Goal: Information Seeking & Learning: Learn about a topic

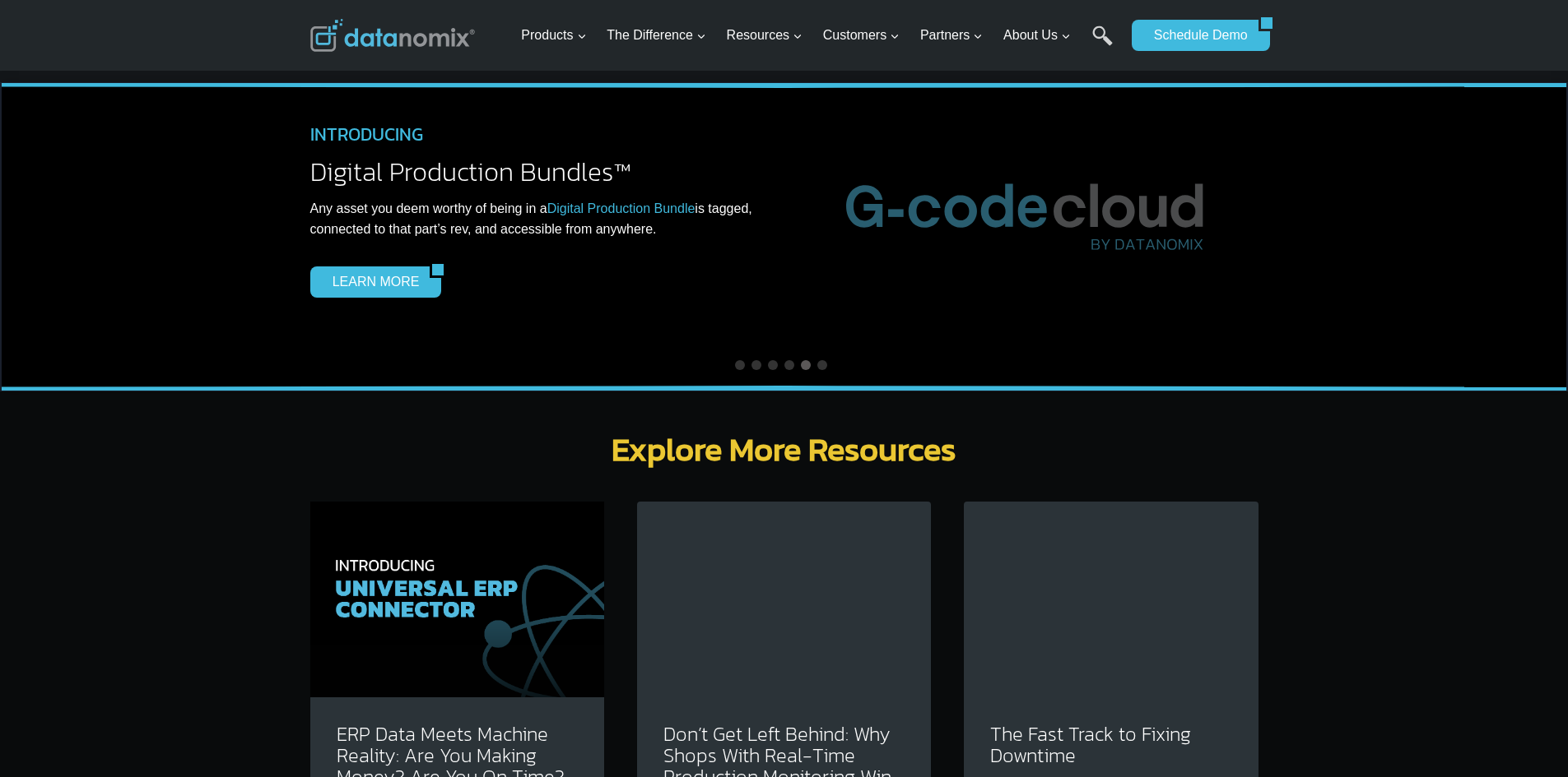
scroll to position [4936, 0]
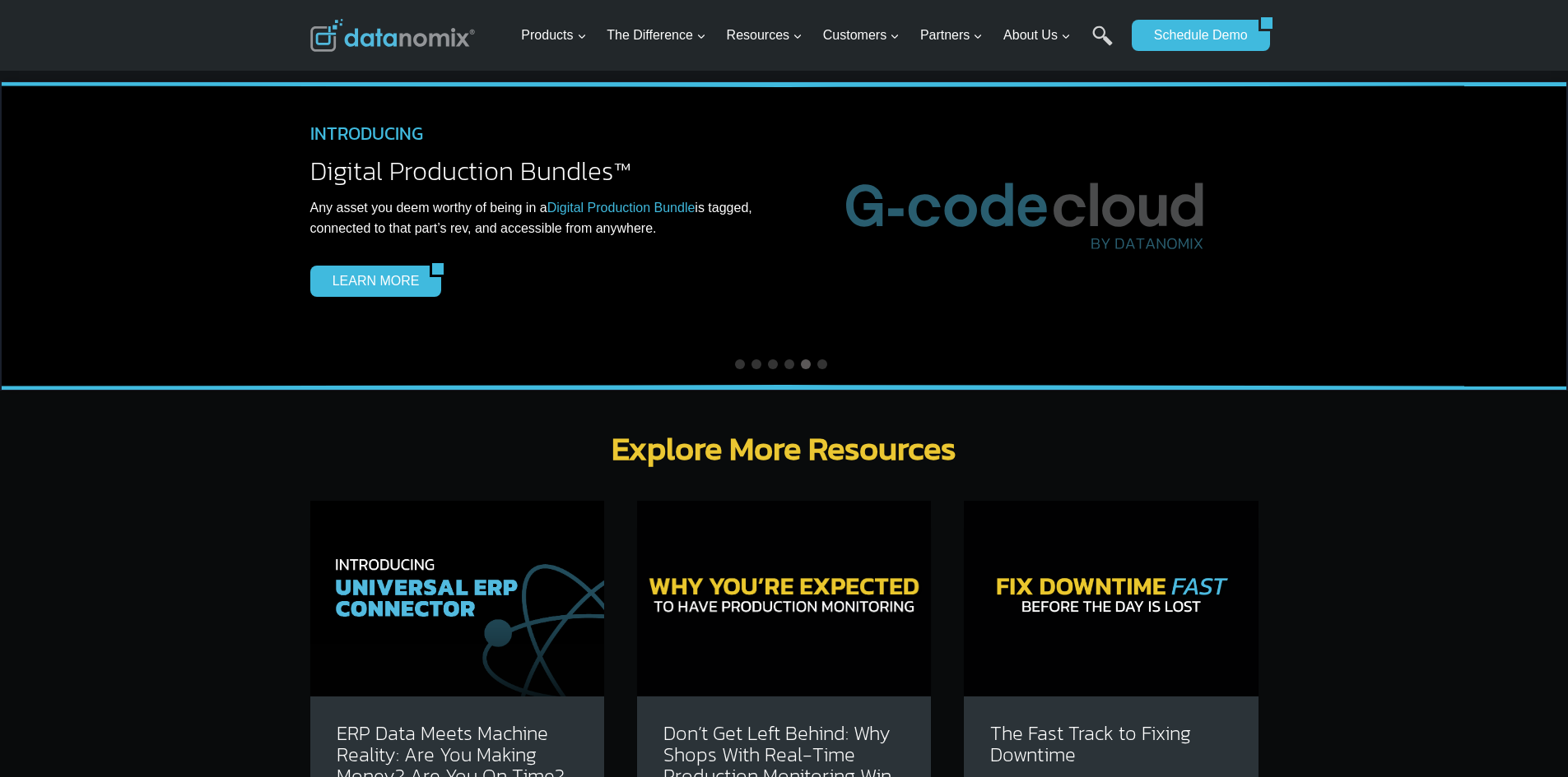
click at [514, 512] on img at bounding box center [457, 599] width 294 height 196
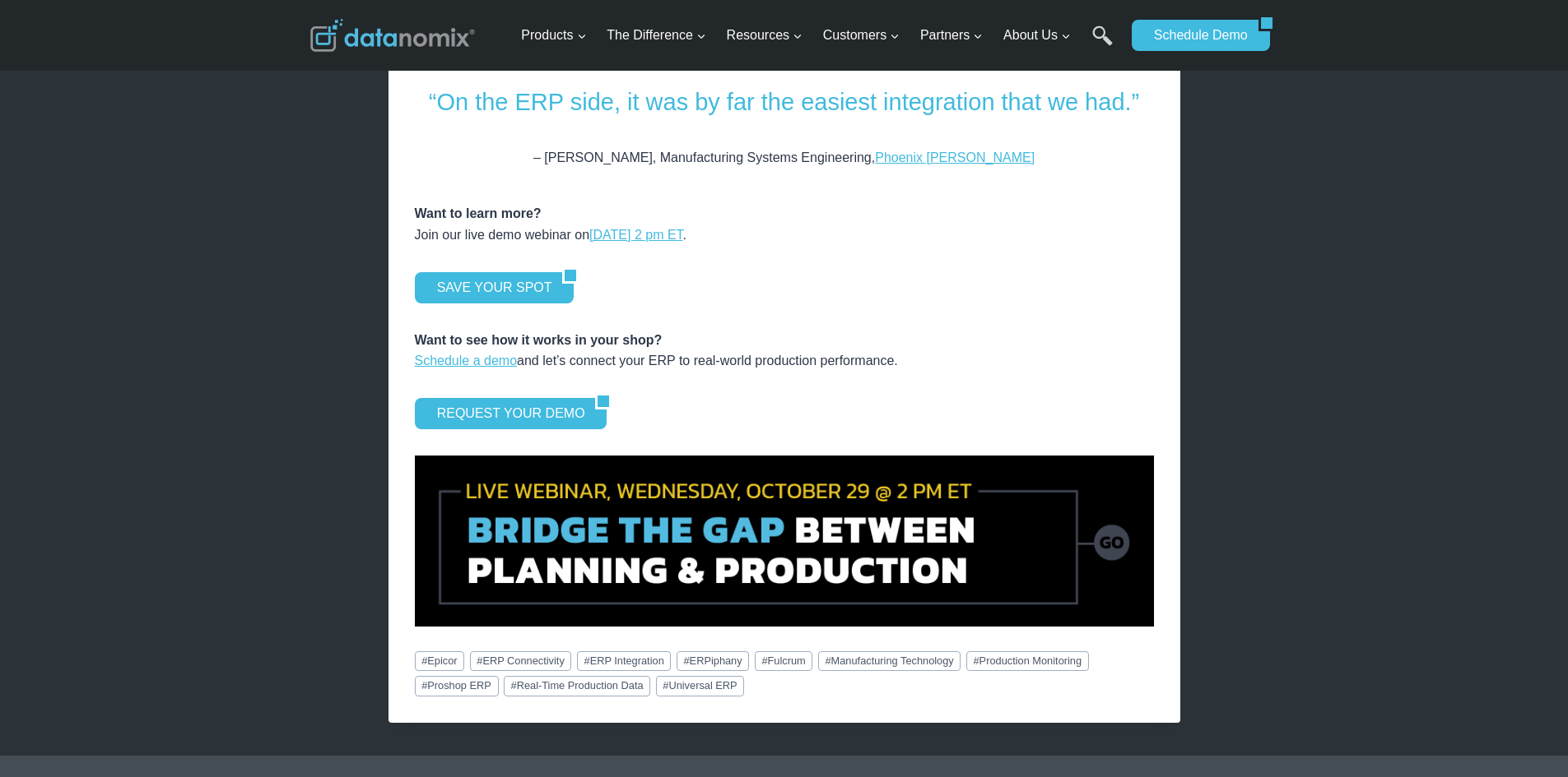
scroll to position [2194, 0]
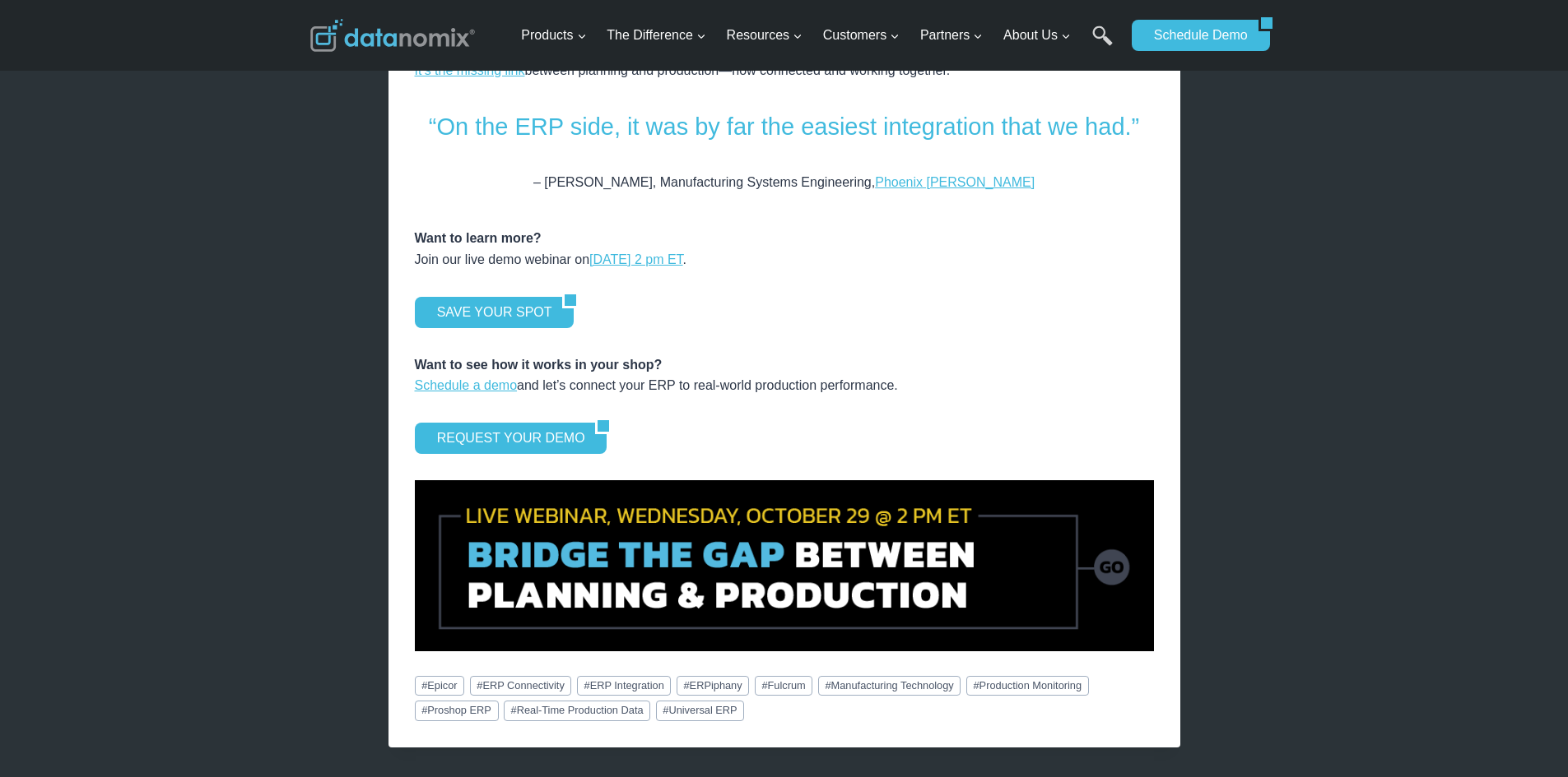
click at [791, 537] on img at bounding box center [784, 566] width 739 height 170
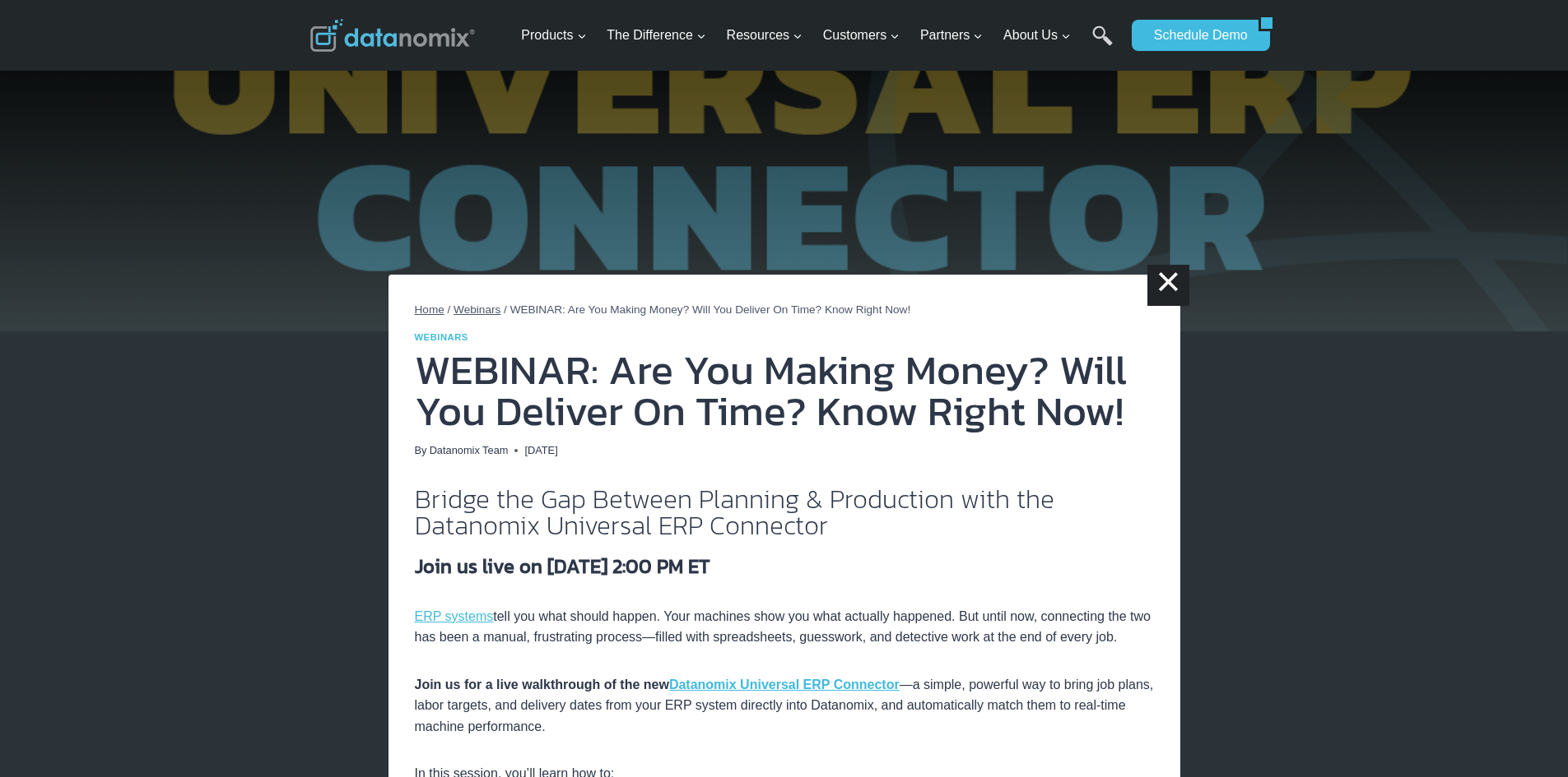
click at [474, 311] on span "Webinars" at bounding box center [477, 309] width 47 height 12
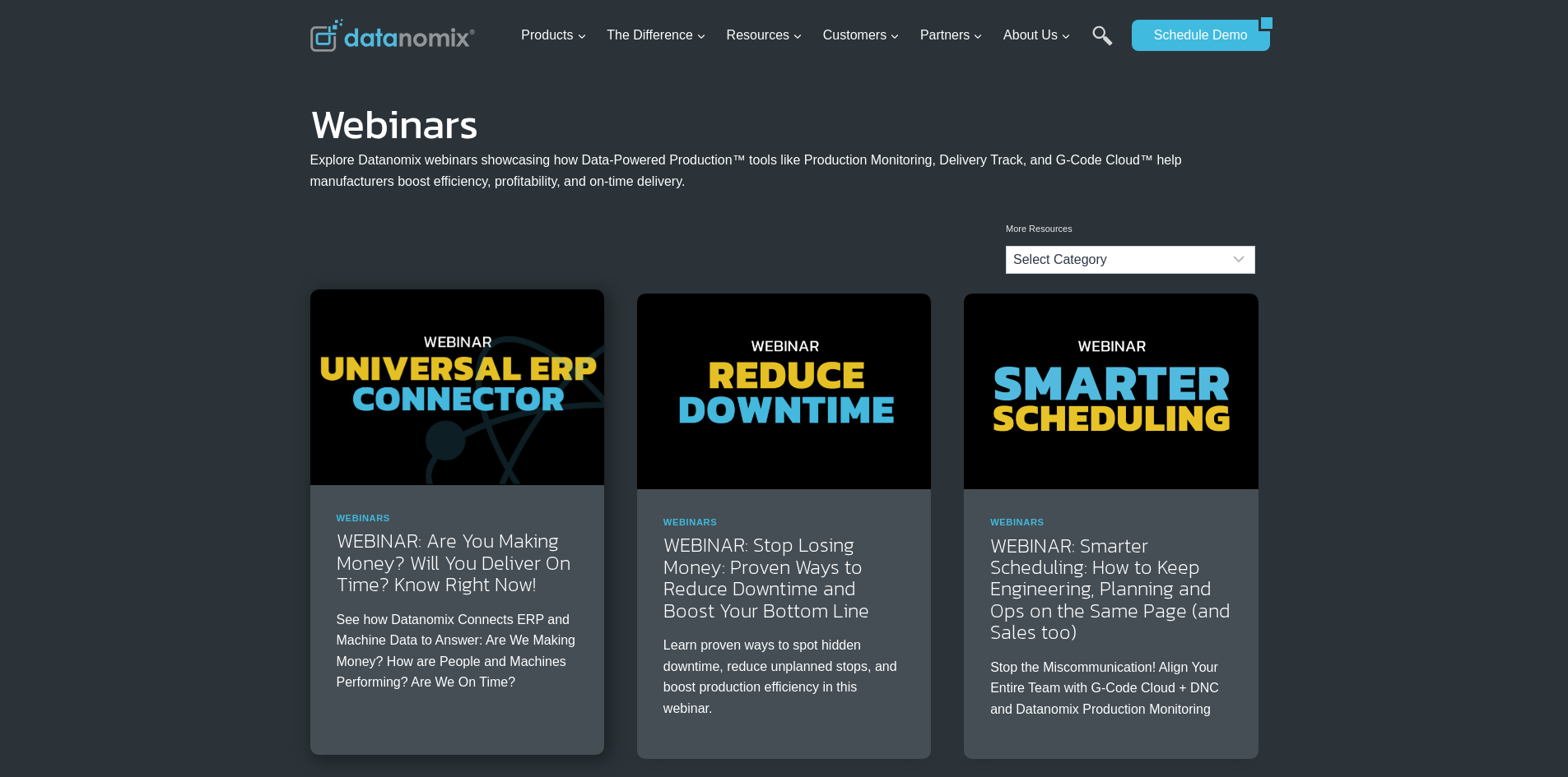
click at [378, 448] on img at bounding box center [457, 388] width 294 height 196
